Goal: Find specific page/section: Find specific page/section

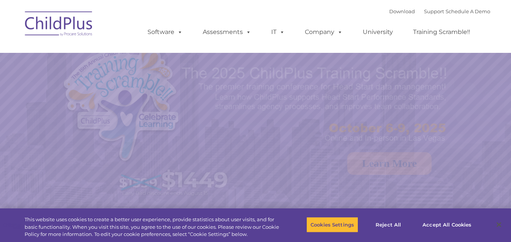
select select "MEDIUM"
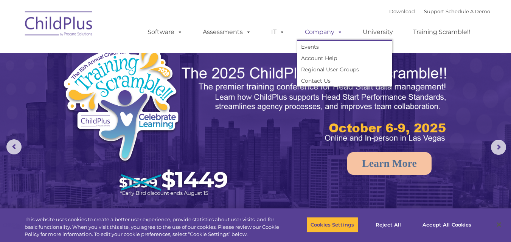
click at [315, 31] on link "Company" at bounding box center [323, 32] width 53 height 15
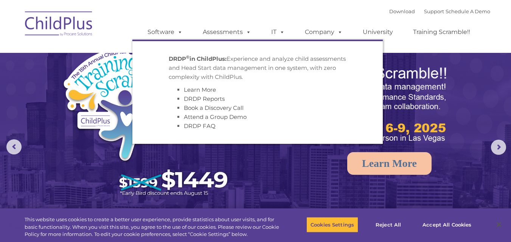
click at [425, 64] on img at bounding box center [255, 160] width 511 height 321
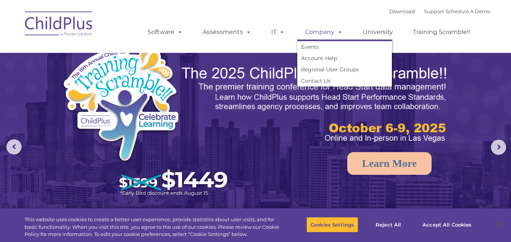
click at [330, 32] on link "Company" at bounding box center [323, 32] width 53 height 15
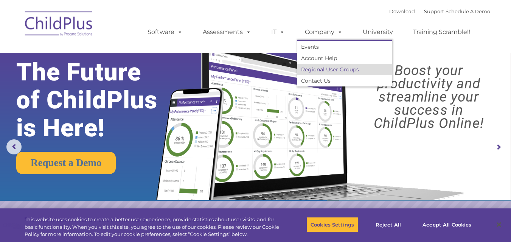
click at [317, 68] on link "Regional User Groups" at bounding box center [344, 69] width 95 height 11
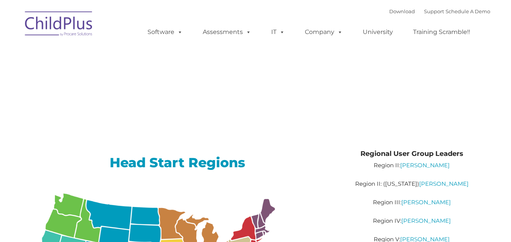
type input ""
